Goal: Complete application form: Complete application form

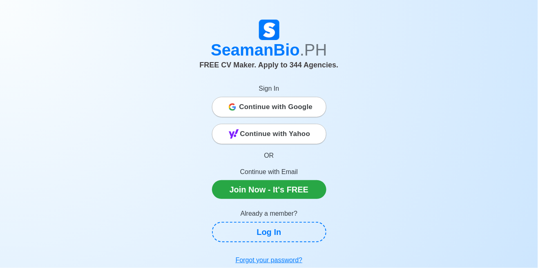
scroll to position [13, 0]
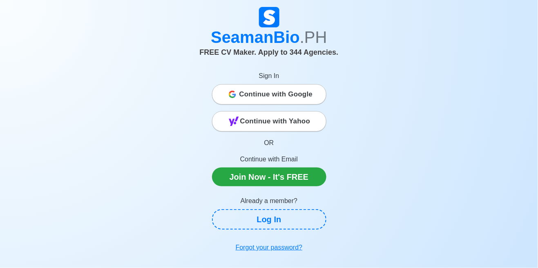
click at [305, 96] on span "Continue with Google" at bounding box center [275, 94] width 73 height 16
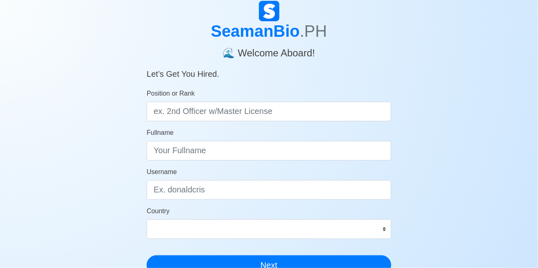
scroll to position [23, 0]
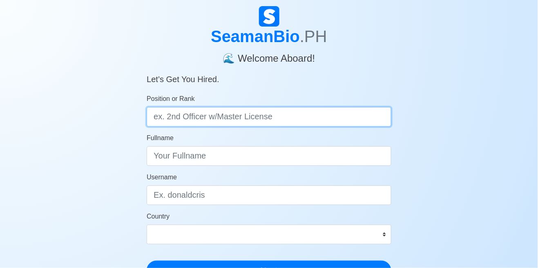
click at [380, 119] on input "Position or Rank" at bounding box center [269, 117] width 245 height 20
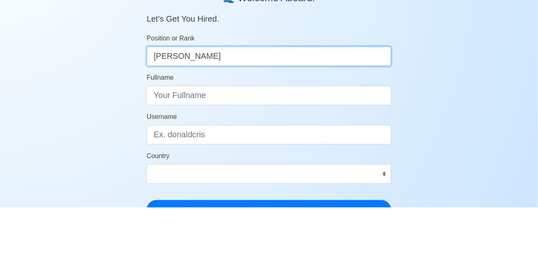
type input "Able Bodied Seaman"
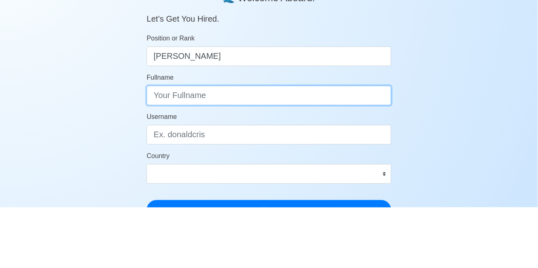
click at [367, 153] on input "Fullname" at bounding box center [269, 156] width 245 height 20
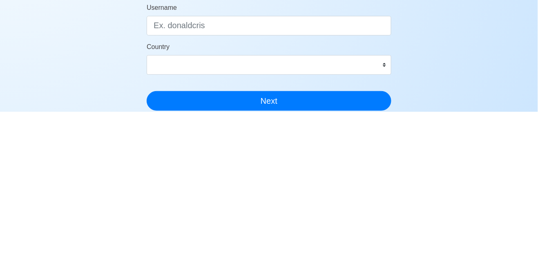
type input "Jan Elcar V. Salon"
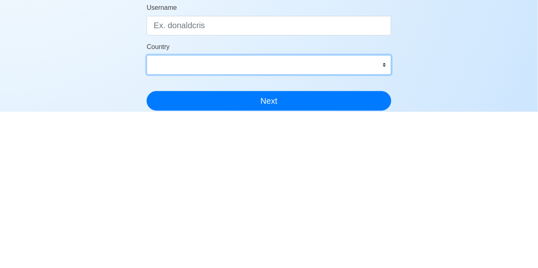
click at [378, 226] on select "Afghanistan Åland Islands Albania Algeria American Samoa Andorra Angola Anguill…" at bounding box center [269, 221] width 245 height 20
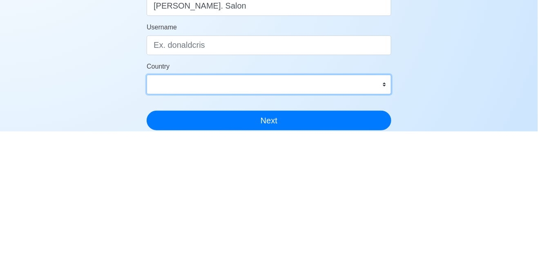
scroll to position [37, 0]
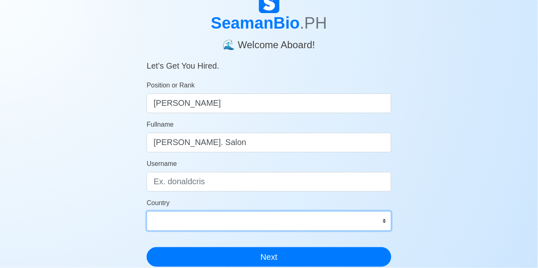
click at [167, 227] on select "Afghanistan Åland Islands Albania Algeria American Samoa Andorra Angola Anguill…" at bounding box center [269, 221] width 245 height 20
click at [179, 225] on select "Afghanistan Åland Islands Albania Algeria American Samoa Andorra Angola Anguill…" at bounding box center [269, 221] width 245 height 20
select select "PH"
click at [147, 211] on select "Afghanistan Åland Islands Albania Algeria American Samoa Andorra Angola Anguill…" at bounding box center [269, 221] width 245 height 20
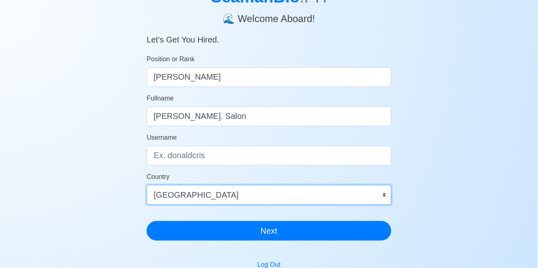
scroll to position [63, 0]
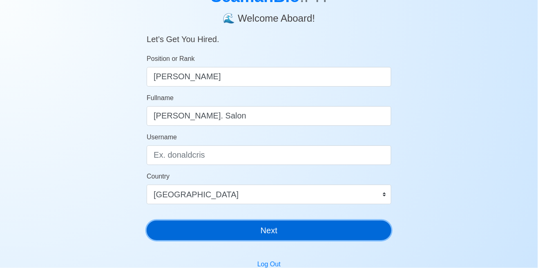
click at [353, 238] on button "Next" at bounding box center [269, 230] width 245 height 20
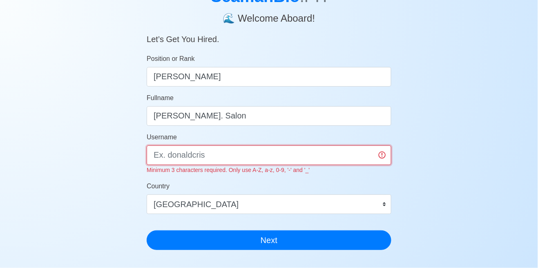
click at [349, 158] on input "Username" at bounding box center [269, 155] width 245 height 20
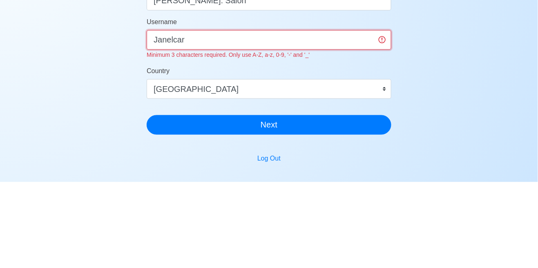
scroll to position [93, 0]
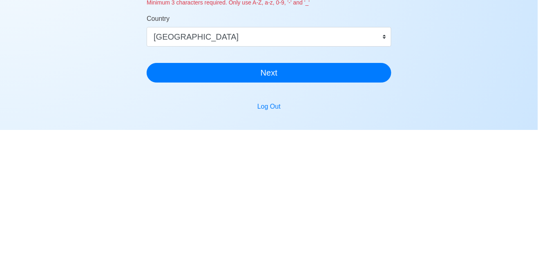
type input "Janelcar1992"
click at [451, 188] on div "SeamanBio .PH 🌊 Welcome Aboard! Let’s Get You Hired. Position or Rank Able Bodi…" at bounding box center [269, 157] width 538 height 440
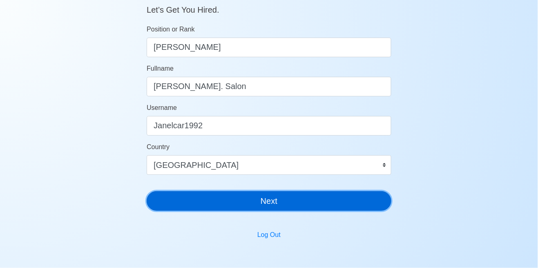
click at [340, 199] on button "Next" at bounding box center [269, 201] width 245 height 20
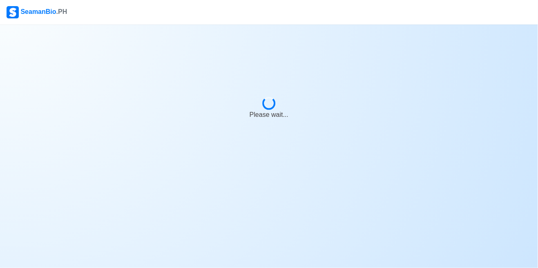
scroll to position [39, 0]
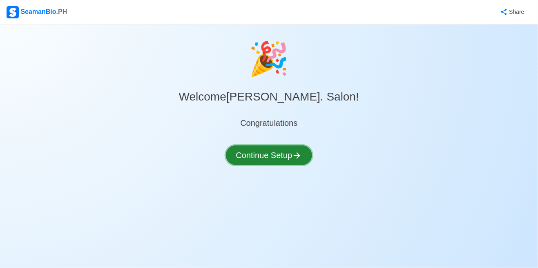
click at [291, 145] on button "Continue Setup" at bounding box center [269, 155] width 87 height 20
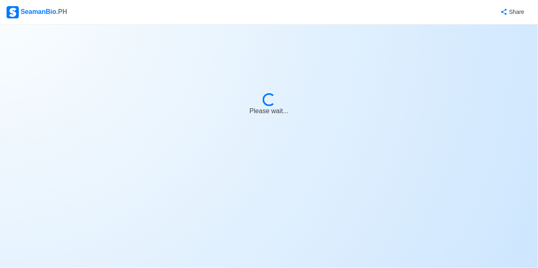
select select "Visible for Hiring"
select select "PH"
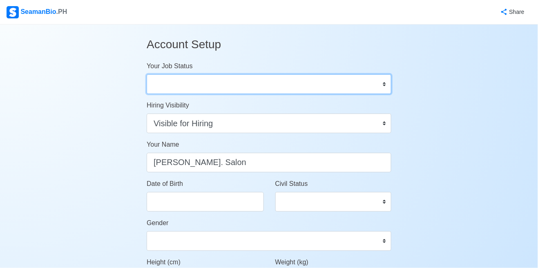
click at [380, 86] on select "Onboard Actively Looking for Job Not Looking for Job" at bounding box center [269, 84] width 245 height 20
select select "Actively Looking for Job"
click at [147, 74] on select "Onboard Actively Looking for Job Not Looking for Job" at bounding box center [269, 84] width 245 height 20
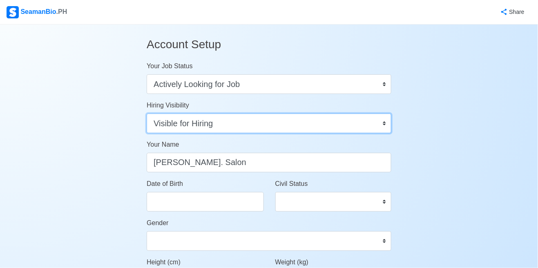
click at [376, 128] on select "Visible for Hiring Not Visible for Hiring" at bounding box center [269, 123] width 245 height 20
click at [147, 113] on select "Visible for Hiring Not Visible for Hiring" at bounding box center [269, 123] width 245 height 20
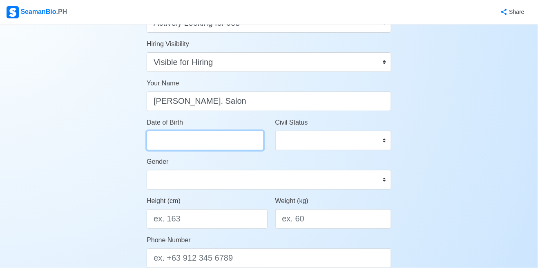
click at [241, 144] on input "Date of Birth" at bounding box center [205, 141] width 117 height 20
select select "****"
select select "******"
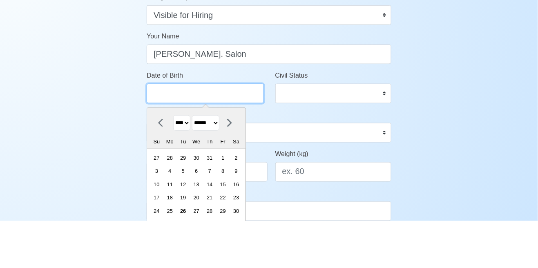
scroll to position [61, 0]
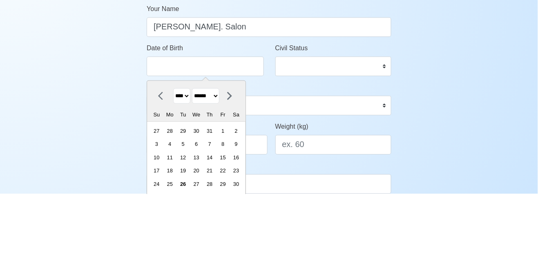
click at [183, 167] on select "**** **** **** **** **** **** **** **** **** **** **** **** **** **** **** ****…" at bounding box center [181, 170] width 17 height 16
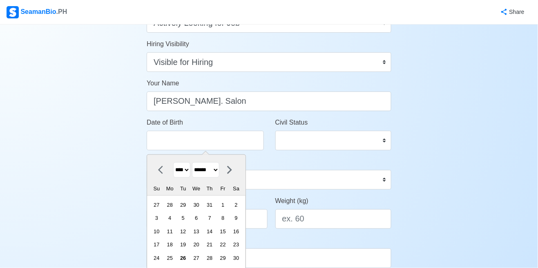
select select "****"
click at [173, 162] on select "**** **** **** **** **** **** **** **** **** **** **** **** **** **** **** ****…" at bounding box center [181, 170] width 17 height 16
click at [212, 172] on select "******* ******** ***** ***** *** **** **** ****** ********* ******* ******** **…" at bounding box center [205, 170] width 27 height 16
select select "****"
click at [196, 162] on select "******* ******** ***** ***** *** **** **** ****** ********* ******* ******** **…" at bounding box center [205, 170] width 27 height 16
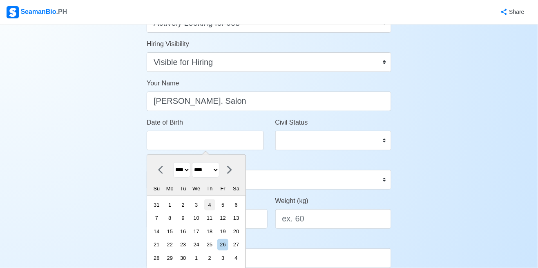
click at [215, 205] on div "4" at bounding box center [209, 204] width 11 height 11
type input "06/04/1992"
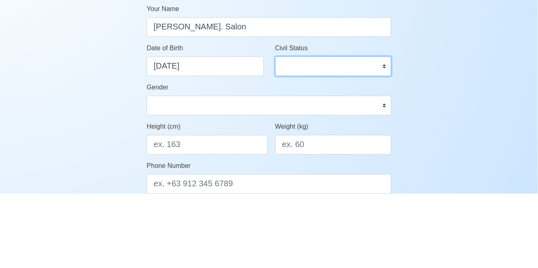
click at [352, 144] on select "Single Married Widowed Separated" at bounding box center [333, 141] width 116 height 20
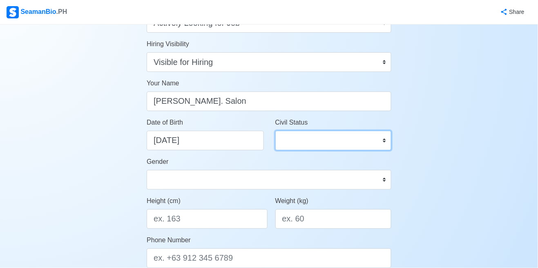
select select "Single"
click at [275, 131] on select "Single Married Widowed Separated" at bounding box center [333, 141] width 116 height 20
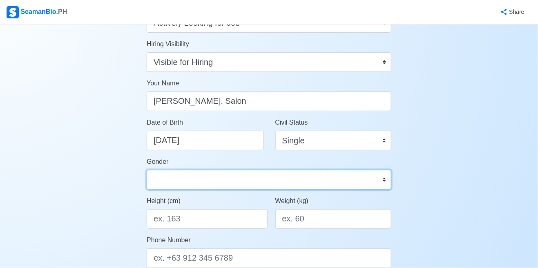
click at [301, 176] on select "Male Female" at bounding box center [269, 180] width 245 height 20
select select "Male"
click at [147, 170] on select "Male Female" at bounding box center [269, 180] width 245 height 20
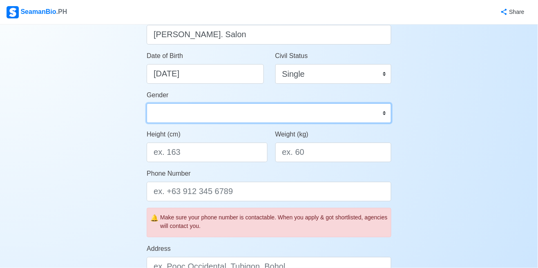
scroll to position [129, 0]
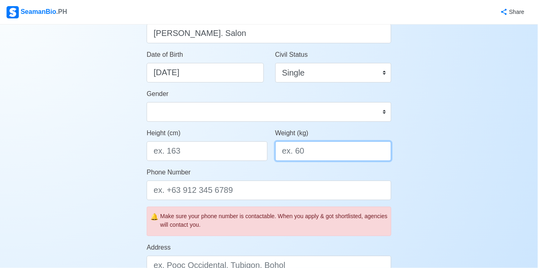
click at [352, 152] on input "Weight (kg)" at bounding box center [333, 151] width 116 height 20
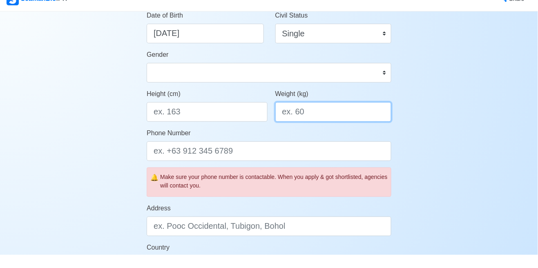
scroll to position [155, 0]
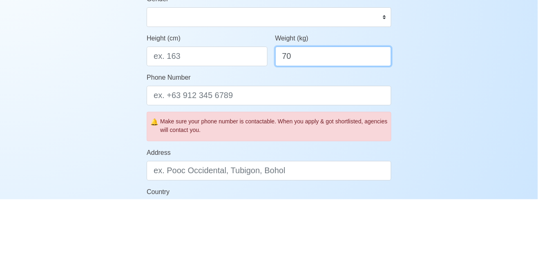
type input "70"
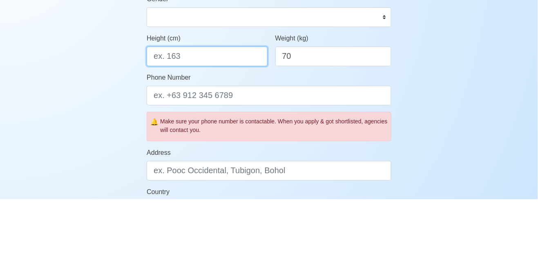
click at [194, 126] on input "Height (cm)" at bounding box center [207, 125] width 120 height 20
click at [174, 125] on input "Height (cm)" at bounding box center [207, 125] width 120 height 20
type input "166"
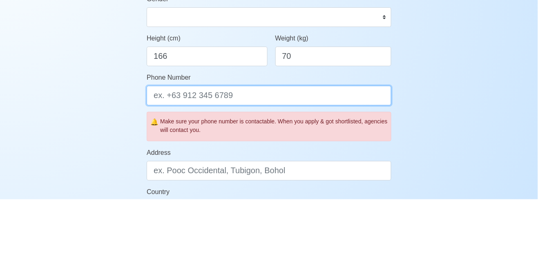
click at [175, 160] on input "Phone Number" at bounding box center [269, 164] width 245 height 20
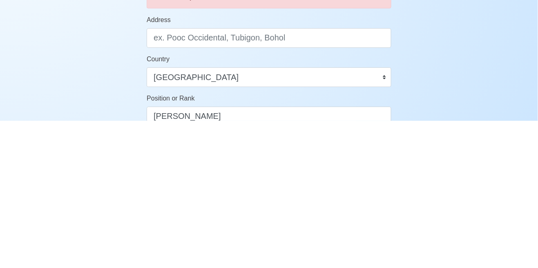
type input "+639270456499"
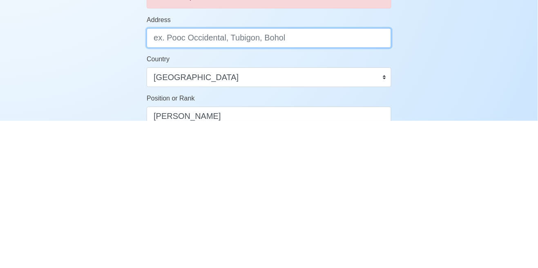
click at [169, 188] on input "Address" at bounding box center [269, 185] width 245 height 20
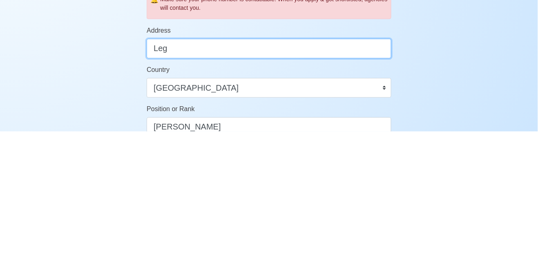
type input "Le"
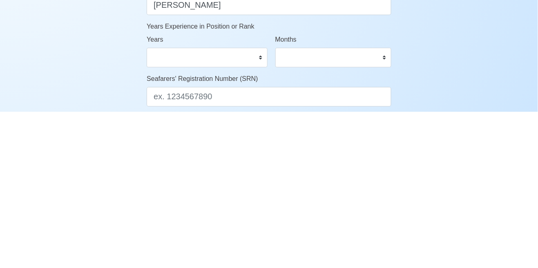
scroll to position [312, 0]
type input "Legarda dos Dinas Zamboanga del Sur"
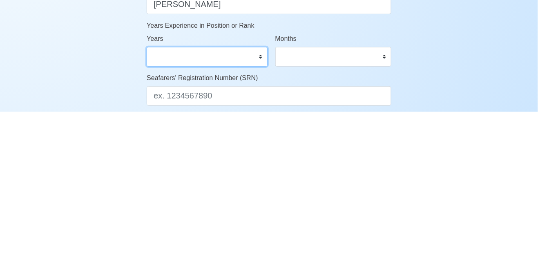
click at [264, 213] on select "0 1 2 3 4 5 6 7 8 9 10 11 12 13 14 15 16 17 18 19 20 21 22 23 24 25 26 27 28 29…" at bounding box center [207, 213] width 120 height 20
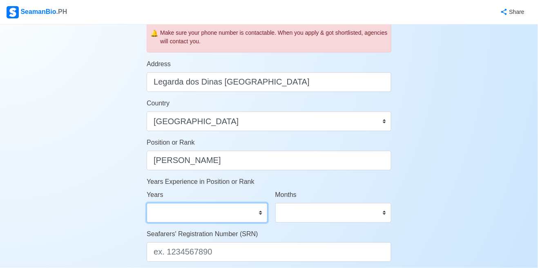
select select "4"
click at [147, 203] on select "0 1 2 3 4 5 6 7 8 9 10 11 12 13 14 15 16 17 18 19 20 21 22 23 24 25 26 27 28 29…" at bounding box center [207, 213] width 120 height 20
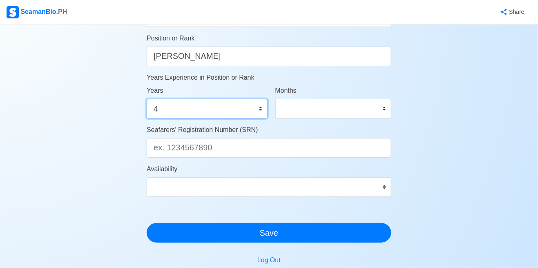
scroll to position [448, 0]
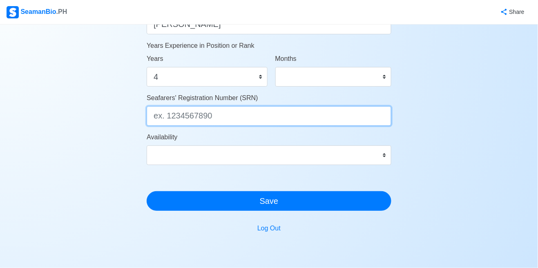
click at [165, 116] on input "Seafarers' Registration Number (SRN)" at bounding box center [269, 116] width 245 height 20
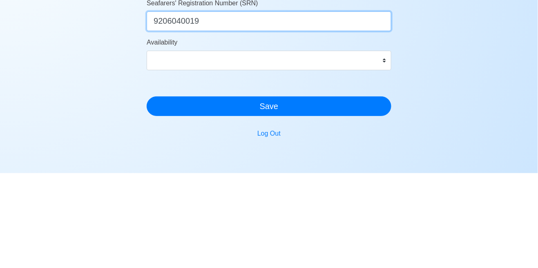
type input "9206040019"
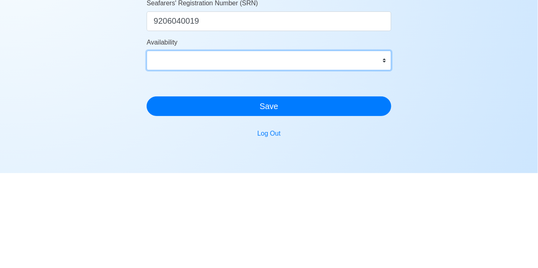
click at [369, 154] on select "Immediate Sept 2025 Oct 2025 Nov 2025 Dec 2025 Jan 2026 Feb 2026 Mar 2026 Apr 2…" at bounding box center [269, 155] width 245 height 20
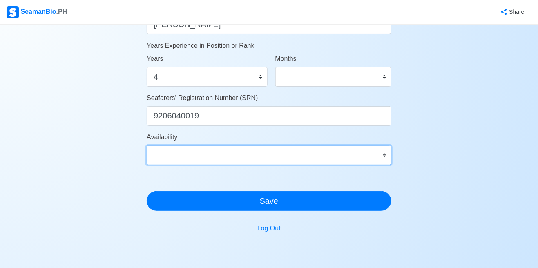
select select "1759248000000"
click at [147, 145] on select "Immediate Sept 2025 Oct 2025 Nov 2025 Dec 2025 Jan 2026 Feb 2026 Mar 2026 Apr 2…" at bounding box center [269, 155] width 245 height 20
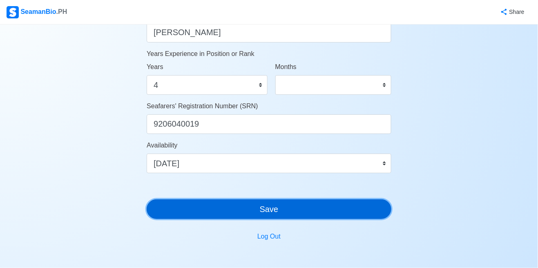
click at [213, 207] on button "Save" at bounding box center [269, 209] width 245 height 20
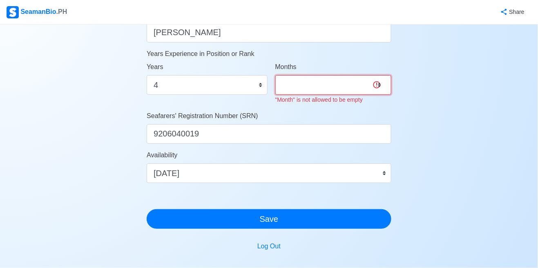
click at [300, 88] on select "0 1 2 3 4 5 6 7 8 9 10 11" at bounding box center [333, 85] width 116 height 20
select select "10"
click at [275, 75] on select "0 1 2 3 4 5 6 7 8 9 10 11" at bounding box center [333, 85] width 116 height 20
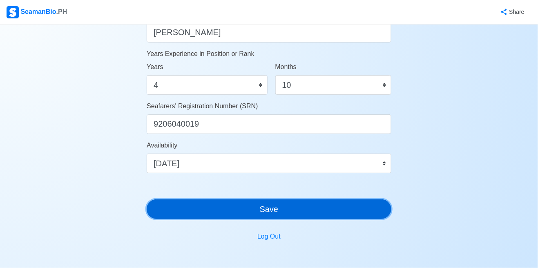
click at [225, 210] on button "Save" at bounding box center [269, 209] width 245 height 20
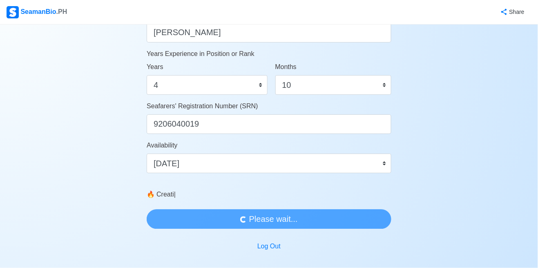
scroll to position [0, 0]
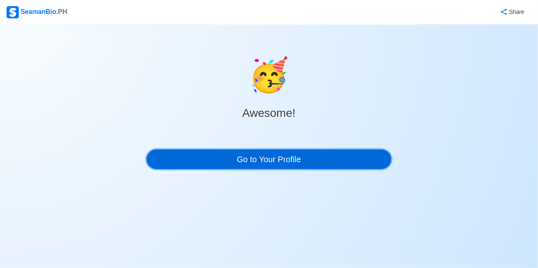
click at [204, 167] on link "Go to Your Profile" at bounding box center [269, 159] width 245 height 20
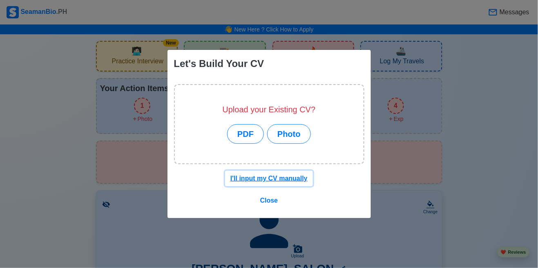
click at [259, 180] on u "I'll input my CV manually" at bounding box center [268, 178] width 77 height 7
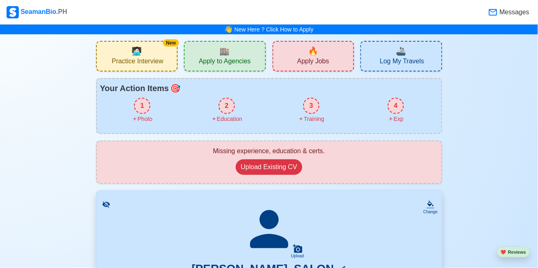
click at [141, 109] on div "1" at bounding box center [142, 106] width 16 height 16
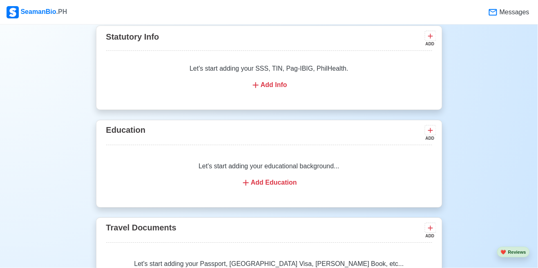
scroll to position [532, 0]
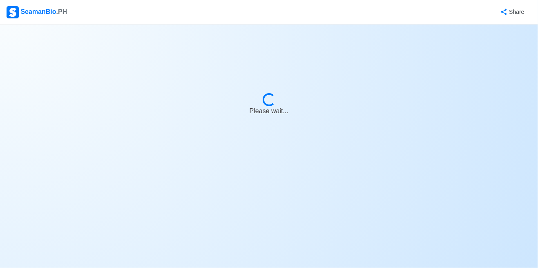
select select "Actively Looking for Job"
select select "Visible for Hiring"
select select "Single"
select select "Male"
select select "PH"
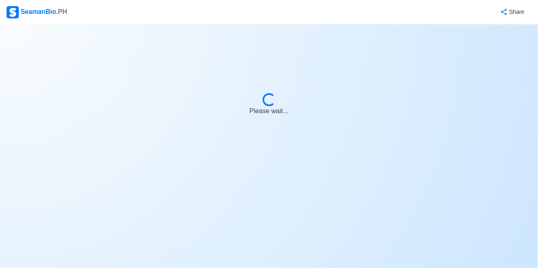
select select "4"
select select "10"
select select "1759248000000"
